Goal: Transaction & Acquisition: Purchase product/service

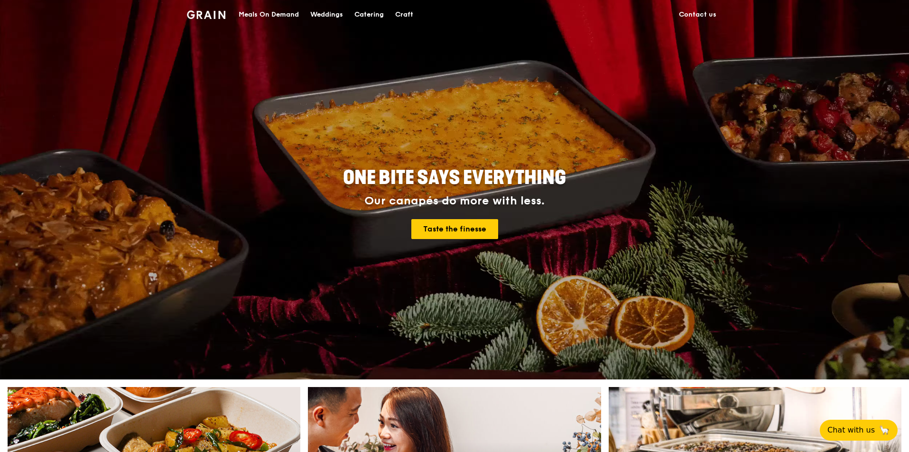
click at [383, 12] on div "Catering" at bounding box center [368, 14] width 29 height 28
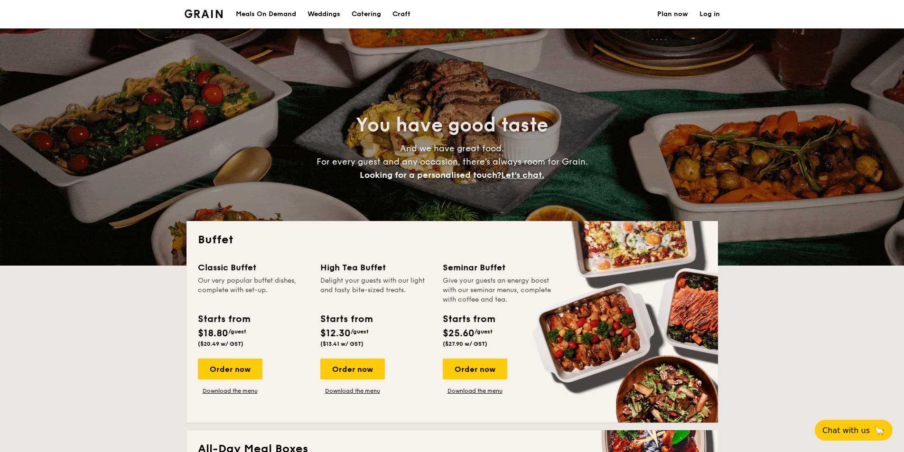
select select
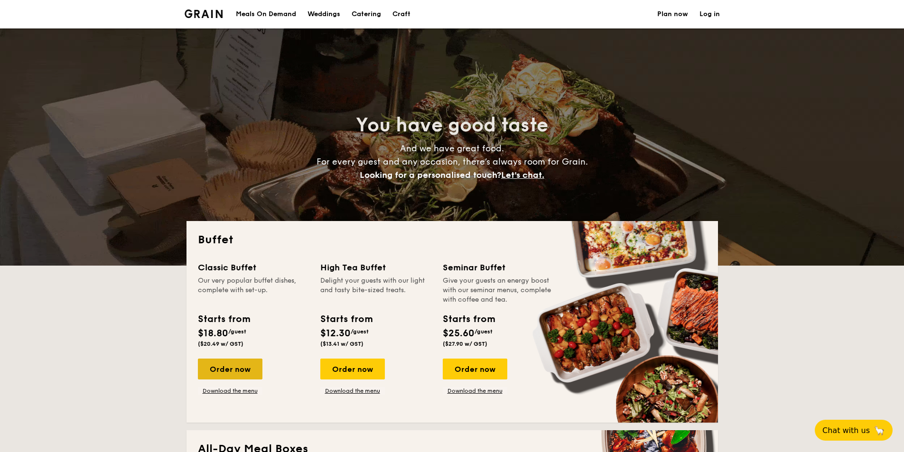
click at [233, 370] on div "Order now" at bounding box center [230, 369] width 65 height 21
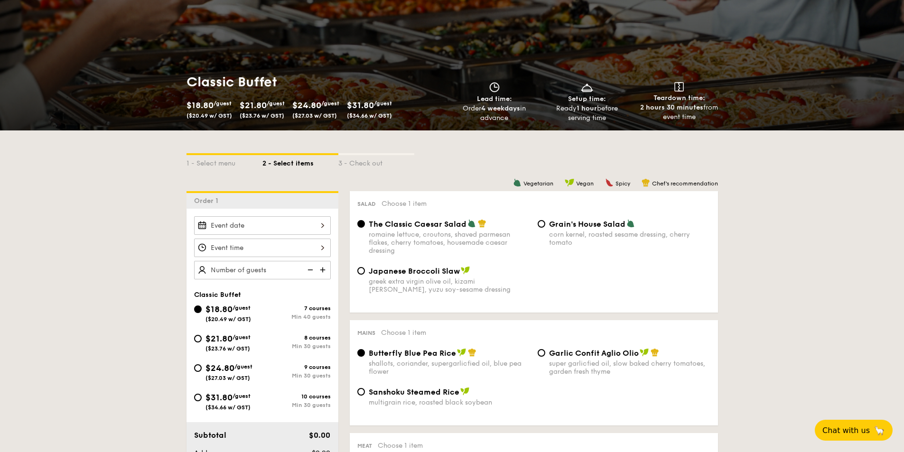
scroll to position [58, 0]
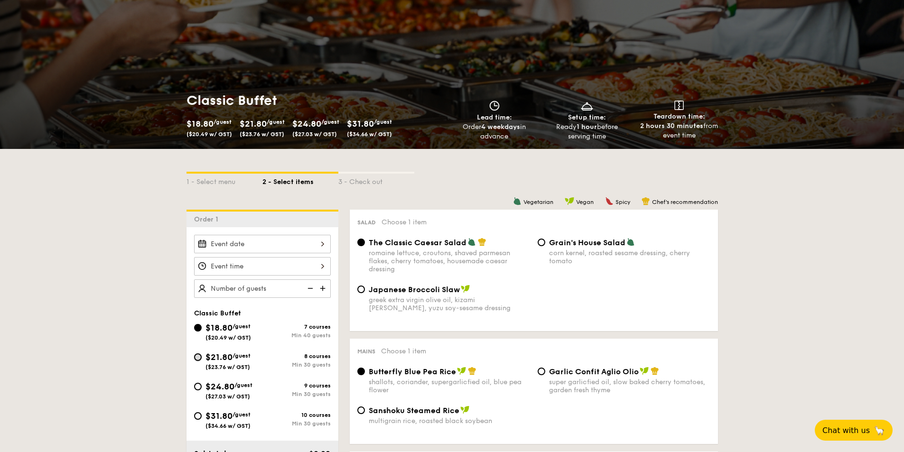
click at [197, 358] on input "$21.80 /guest ($23.76 w/ GST) 8 courses Min 30 guests" at bounding box center [198, 357] width 8 height 8
radio input "true"
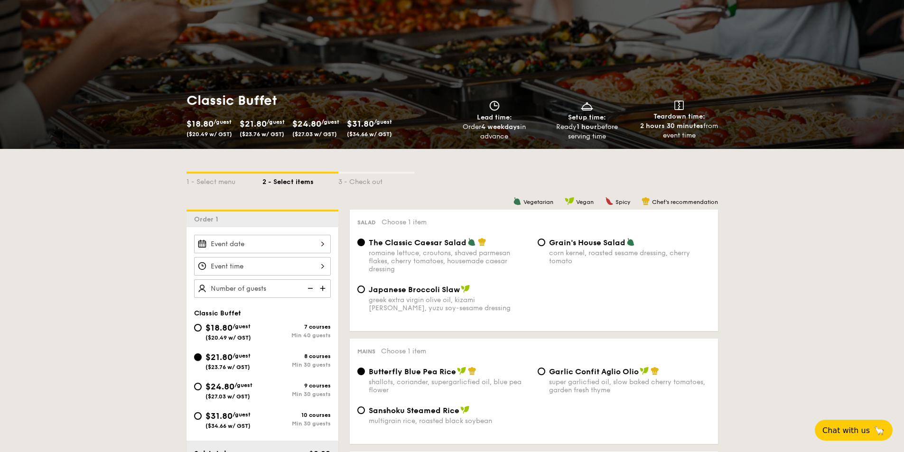
radio input "true"
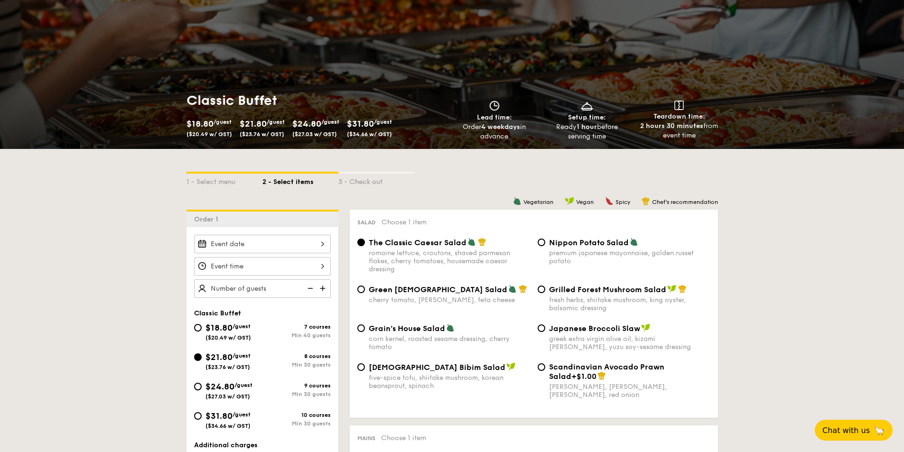
click at [194, 383] on input "$24.80 /guest ($27.03 w/ GST) 9 courses Min 30 guests" at bounding box center [198, 387] width 8 height 8
radio input "true"
click at [194, 412] on input "$31.80 /guest ($34.66 w/ GST) 10 courses Min 30 guests" at bounding box center [198, 416] width 8 height 8
radio input "true"
radio input "false"
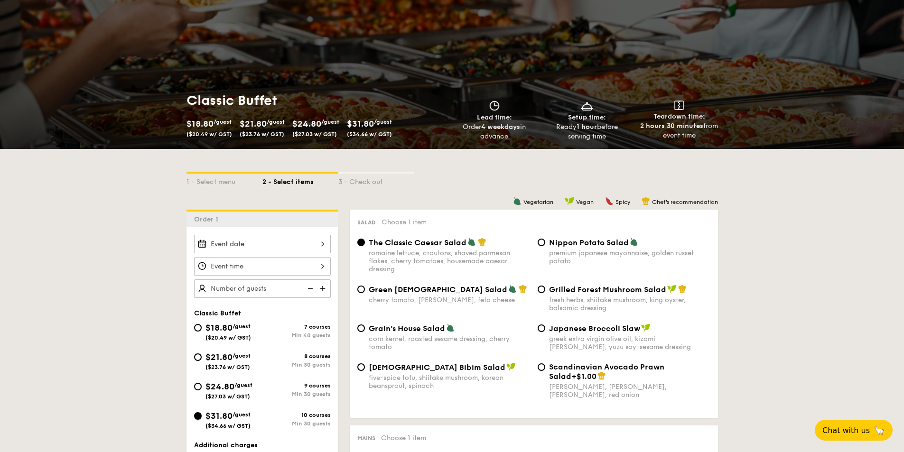
radio input "true"
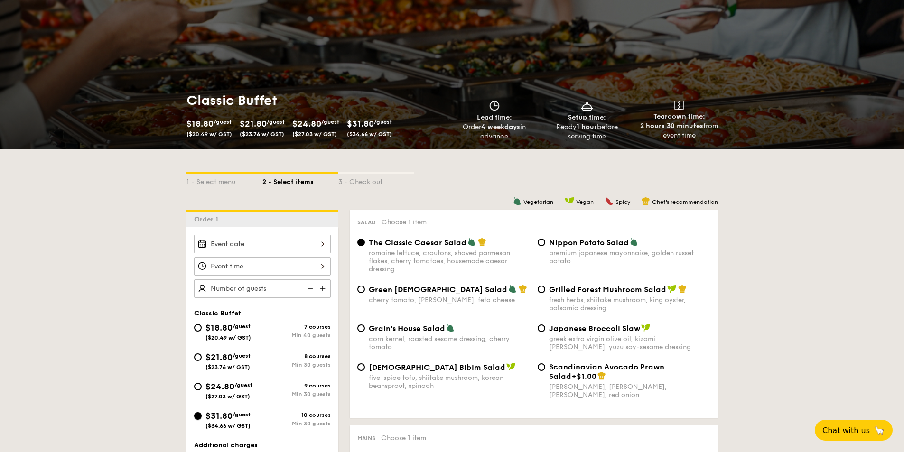
radio input "true"
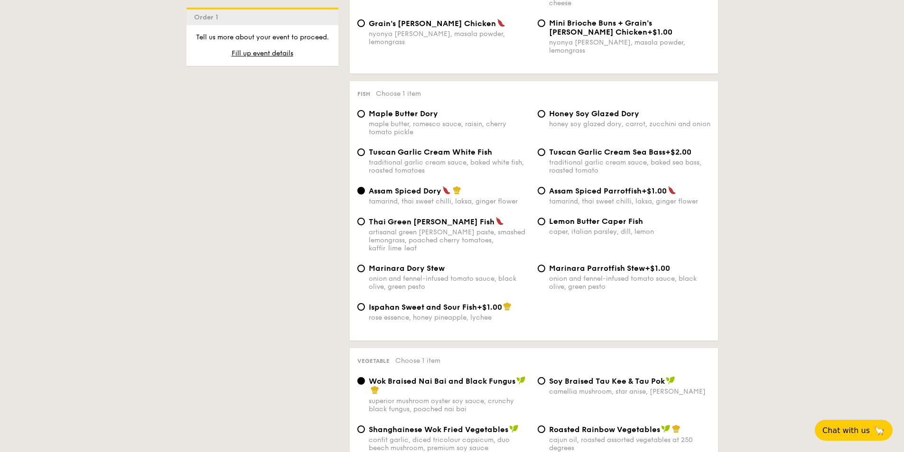
scroll to position [0, 0]
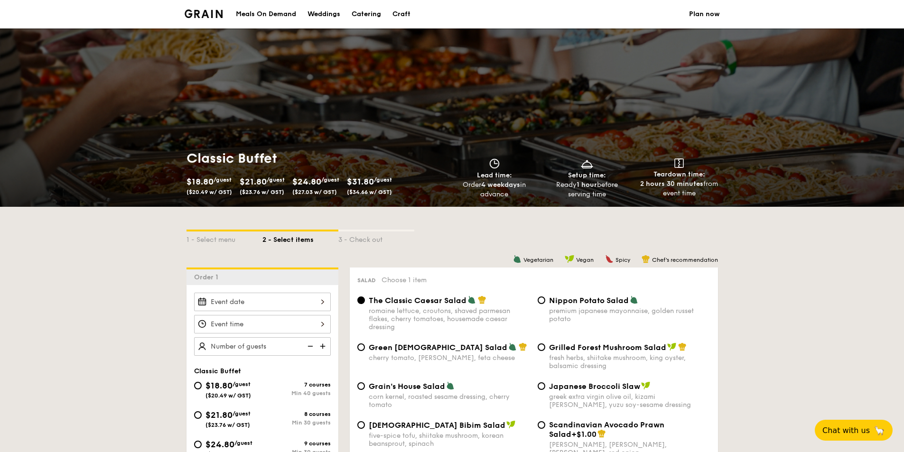
click at [317, 14] on div "Weddings" at bounding box center [323, 14] width 33 height 28
